Goal: Task Accomplishment & Management: Manage account settings

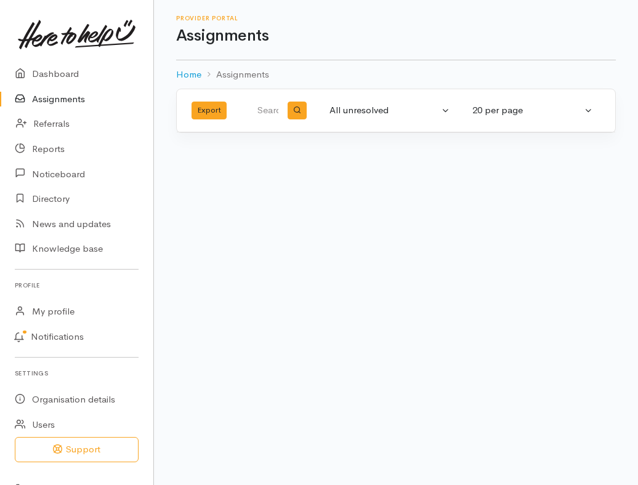
click at [41, 99] on link "Assignments" at bounding box center [76, 99] width 153 height 25
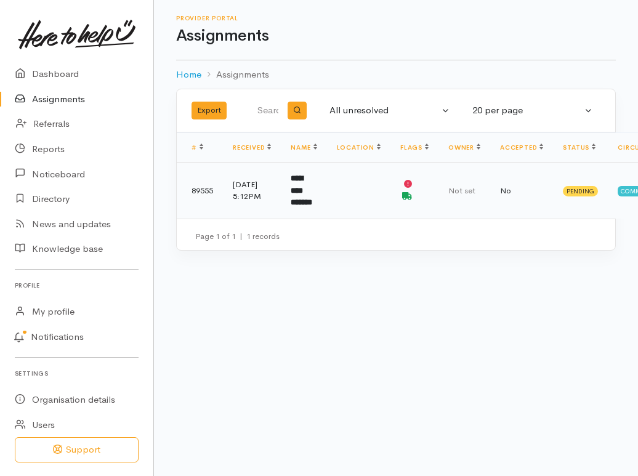
click at [427, 185] on td at bounding box center [414, 191] width 48 height 56
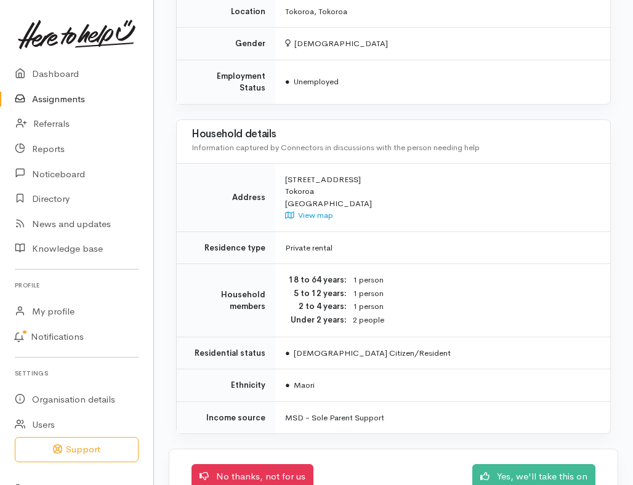
scroll to position [1232, 0]
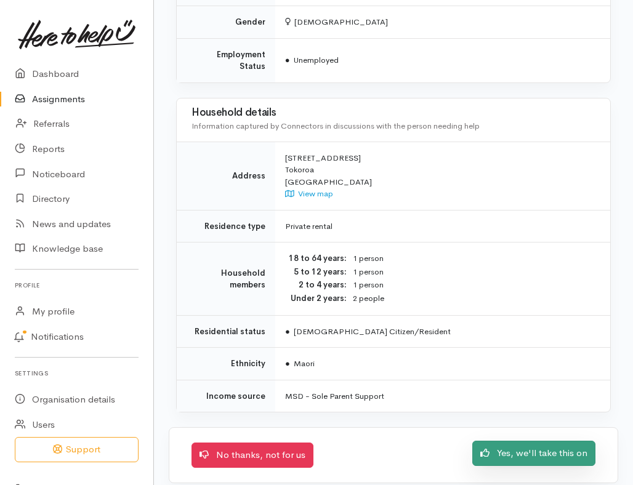
click at [502, 441] on link "Yes, we'll take this on" at bounding box center [533, 453] width 123 height 25
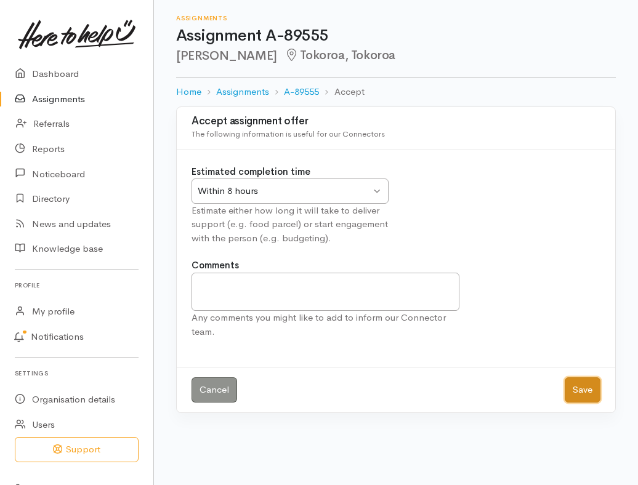
click at [585, 382] on button "Save" at bounding box center [583, 389] width 36 height 25
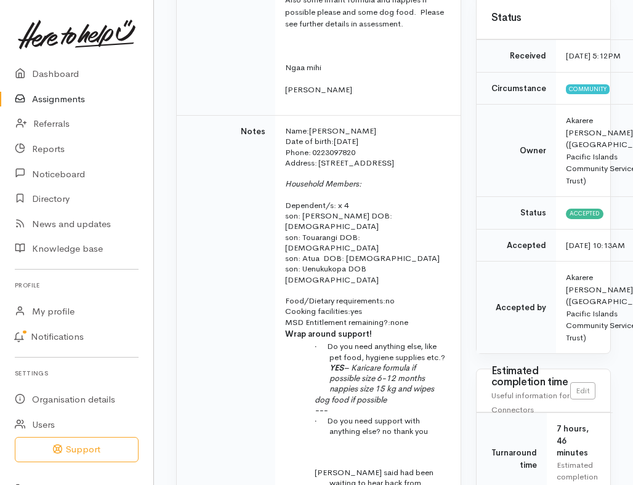
scroll to position [308, 0]
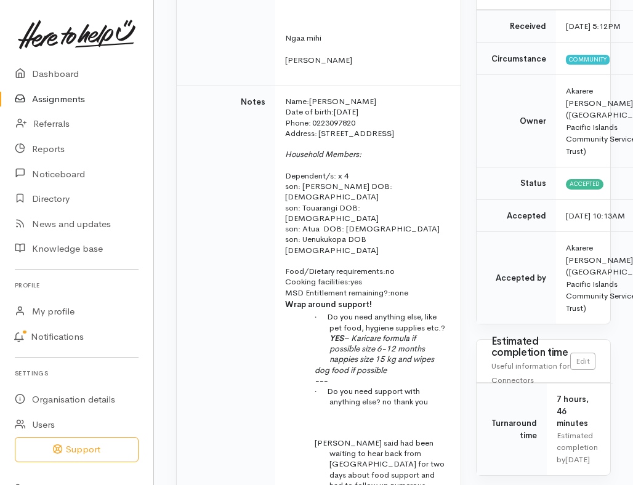
click at [71, 101] on link "Assignments" at bounding box center [76, 99] width 153 height 25
